Goal: Entertainment & Leisure: Consume media (video, audio)

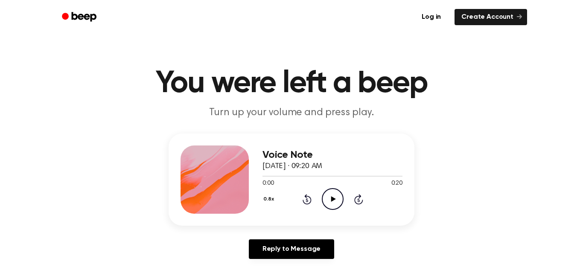
click at [333, 202] on icon "Play Audio" at bounding box center [333, 199] width 22 height 22
click at [310, 199] on icon at bounding box center [307, 199] width 9 height 10
click at [334, 202] on icon "Play Audio" at bounding box center [333, 199] width 22 height 22
click at [307, 202] on icon "Rewind 5 seconds" at bounding box center [306, 199] width 9 height 11
click at [313, 204] on div "0.8x Rewind 5 seconds Pause Audio Skip 5 seconds" at bounding box center [333, 199] width 140 height 22
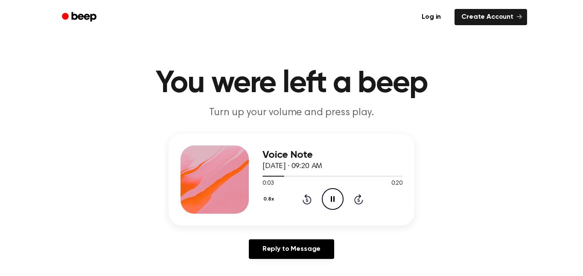
click at [299, 191] on div "0.8x Rewind 5 seconds Pause Audio Skip 5 seconds" at bounding box center [333, 199] width 140 height 22
click at [303, 200] on icon at bounding box center [307, 199] width 9 height 10
click at [328, 202] on icon "Play Audio" at bounding box center [333, 199] width 22 height 22
click at [305, 202] on icon "Rewind 5 seconds" at bounding box center [306, 199] width 9 height 11
click at [308, 199] on icon "Rewind 5 seconds" at bounding box center [306, 199] width 9 height 11
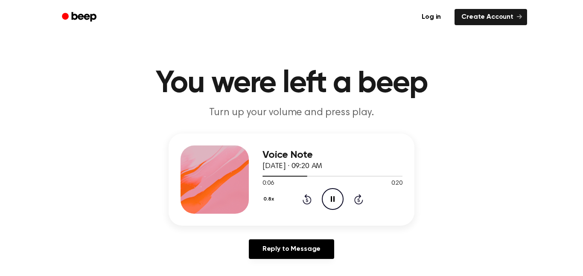
click at [308, 199] on icon "Rewind 5 seconds" at bounding box center [306, 199] width 9 height 11
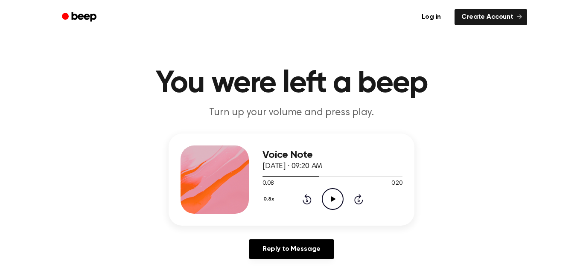
click at [308, 199] on icon "Rewind 5 seconds" at bounding box center [306, 199] width 9 height 11
click at [303, 201] on icon at bounding box center [307, 199] width 9 height 10
click at [298, 201] on div "0.8x Rewind 5 seconds Pause Audio Skip 5 seconds" at bounding box center [333, 199] width 140 height 22
click at [310, 202] on icon at bounding box center [307, 199] width 9 height 10
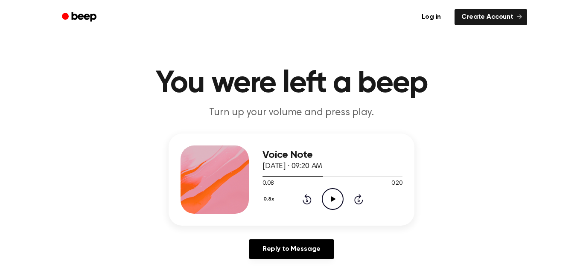
click at [309, 204] on icon at bounding box center [307, 199] width 9 height 10
click at [339, 204] on icon "Play Audio" at bounding box center [333, 199] width 22 height 22
click at [341, 209] on icon "Pause Audio" at bounding box center [333, 199] width 22 height 22
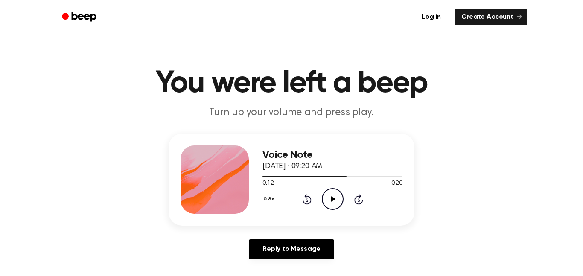
click at [305, 198] on icon "Rewind 5 seconds" at bounding box center [306, 199] width 9 height 11
click at [336, 202] on icon "Play Audio" at bounding box center [333, 199] width 22 height 22
click at [336, 202] on icon "Pause Audio" at bounding box center [333, 199] width 22 height 22
click at [304, 202] on icon "Rewind 5 seconds" at bounding box center [306, 199] width 9 height 11
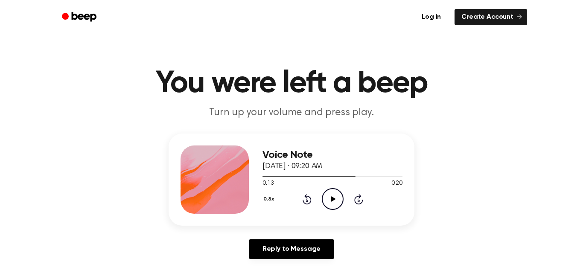
click at [304, 202] on icon "Rewind 5 seconds" at bounding box center [306, 199] width 9 height 11
click at [319, 194] on div "0.8x Rewind 5 seconds Play Audio Skip 5 seconds" at bounding box center [333, 199] width 140 height 22
click at [306, 201] on icon "Rewind 5 seconds" at bounding box center [306, 199] width 9 height 11
click at [305, 201] on icon "Rewind 5 seconds" at bounding box center [306, 199] width 9 height 11
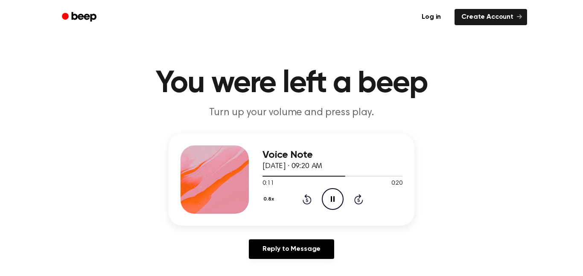
click at [336, 198] on icon "Pause Audio" at bounding box center [333, 199] width 22 height 22
click at [306, 196] on icon at bounding box center [307, 199] width 9 height 10
click at [330, 199] on icon "Play Audio" at bounding box center [333, 199] width 22 height 22
click at [330, 201] on icon "Pause Audio" at bounding box center [333, 199] width 22 height 22
click at [311, 200] on icon at bounding box center [307, 199] width 9 height 10
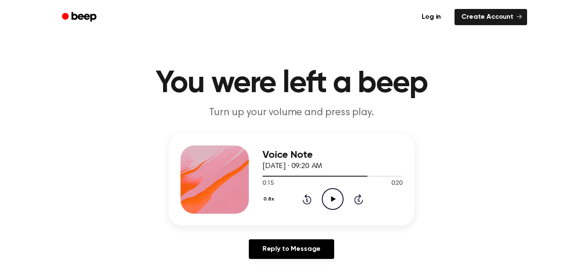
click at [311, 200] on icon at bounding box center [307, 199] width 9 height 10
click at [312, 198] on div "0.8x Rewind 5 seconds Play Audio Skip 5 seconds" at bounding box center [333, 199] width 140 height 22
click at [305, 205] on div "0.8x Rewind 5 seconds Play Audio Skip 5 seconds" at bounding box center [333, 199] width 140 height 22
click at [311, 201] on icon at bounding box center [307, 199] width 9 height 10
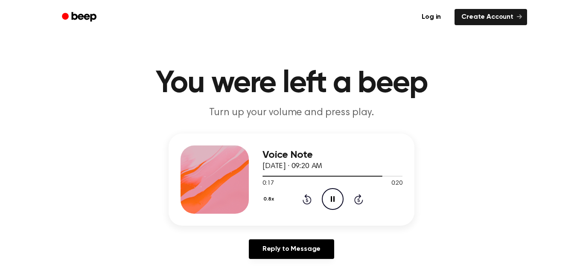
click at [307, 190] on div "0.8x Rewind 5 seconds Pause Audio Skip 5 seconds" at bounding box center [333, 199] width 140 height 22
click at [307, 205] on div "0.8x Rewind 5 seconds Pause Audio Skip 5 seconds" at bounding box center [333, 199] width 140 height 22
click at [307, 196] on icon at bounding box center [307, 199] width 9 height 10
click at [307, 195] on icon "Rewind 5 seconds" at bounding box center [306, 199] width 9 height 11
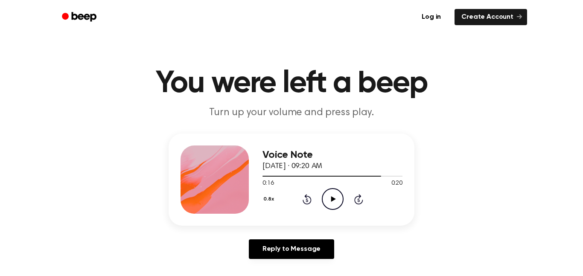
click at [307, 195] on icon "Rewind 5 seconds" at bounding box center [306, 199] width 9 height 11
click at [305, 194] on icon "Rewind 5 seconds" at bounding box center [306, 199] width 9 height 11
click at [338, 198] on icon "Play Audio" at bounding box center [333, 199] width 22 height 22
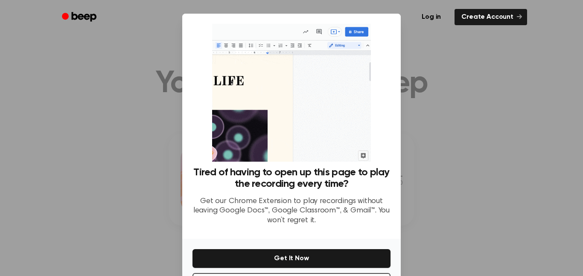
scroll to position [35, 0]
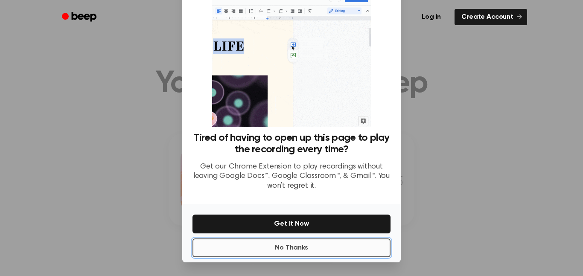
click at [319, 245] on button "No Thanks" at bounding box center [292, 248] width 198 height 19
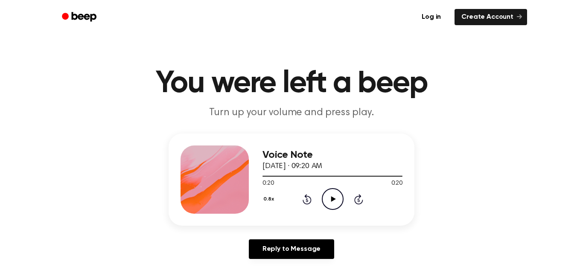
click at [330, 200] on icon "Play Audio" at bounding box center [333, 199] width 22 height 22
